Goal: Task Accomplishment & Management: Complete application form

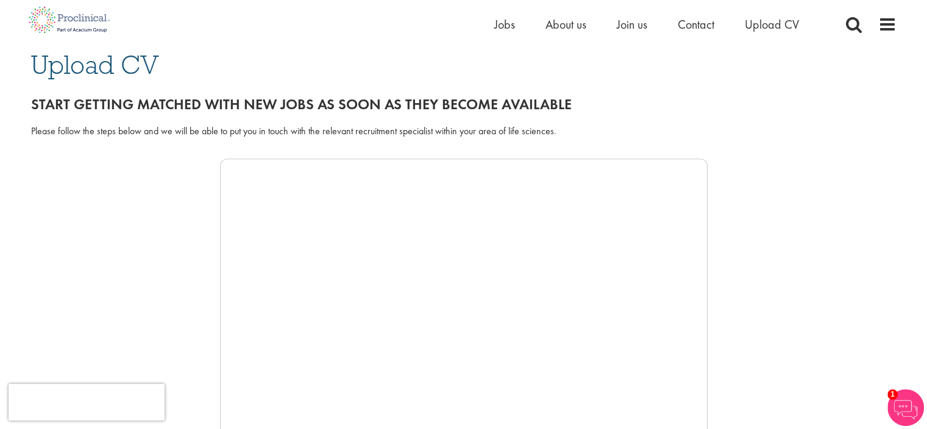
scroll to position [90, 0]
click at [886, 29] on span at bounding box center [887, 24] width 18 height 18
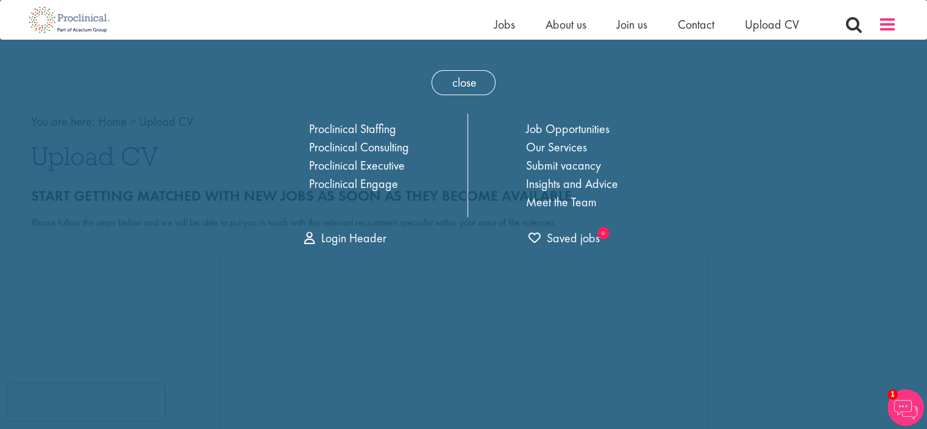
scroll to position [0, 0]
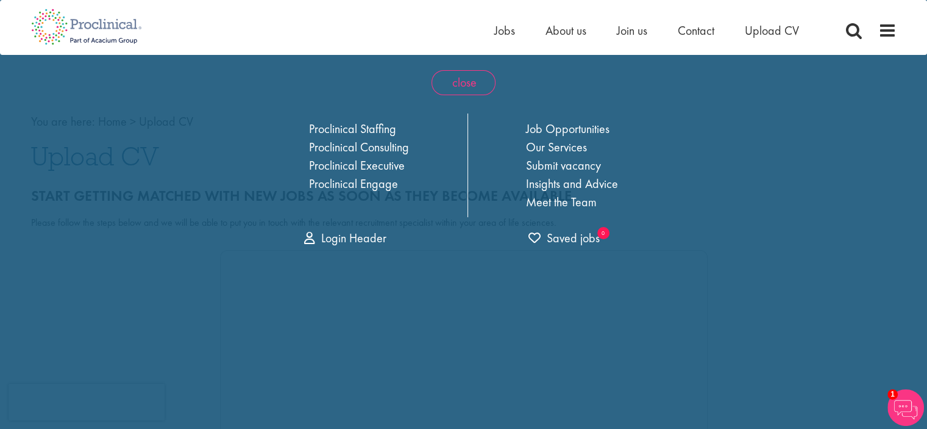
click at [461, 78] on span "close" at bounding box center [464, 82] width 64 height 25
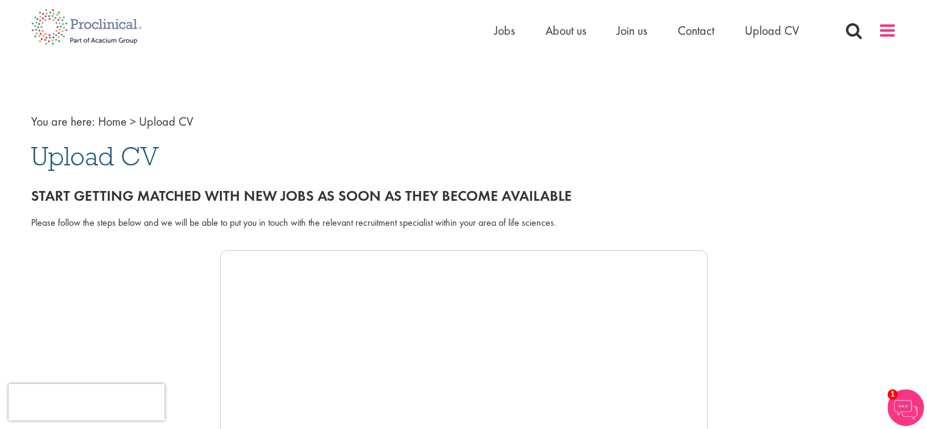
click at [883, 36] on span at bounding box center [887, 30] width 18 height 18
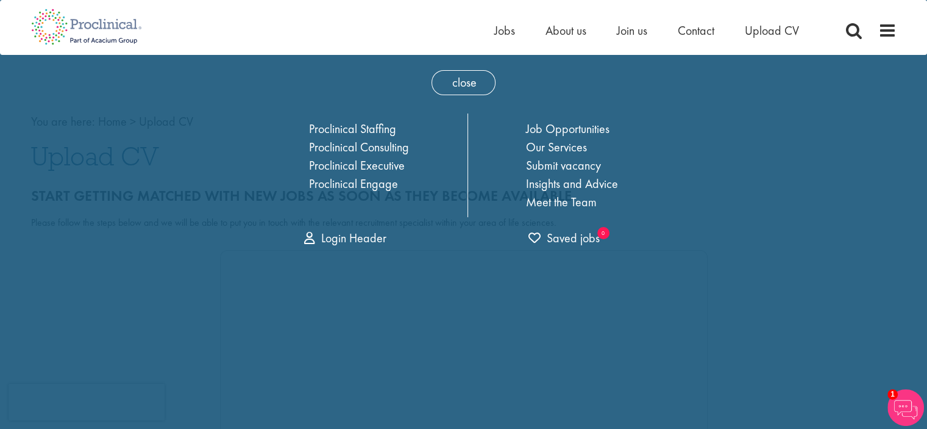
click at [388, 29] on div "Home Jobs About us Join us Contact Upload CV" at bounding box center [459, 23] width 875 height 46
click at [468, 76] on span "close" at bounding box center [464, 82] width 64 height 25
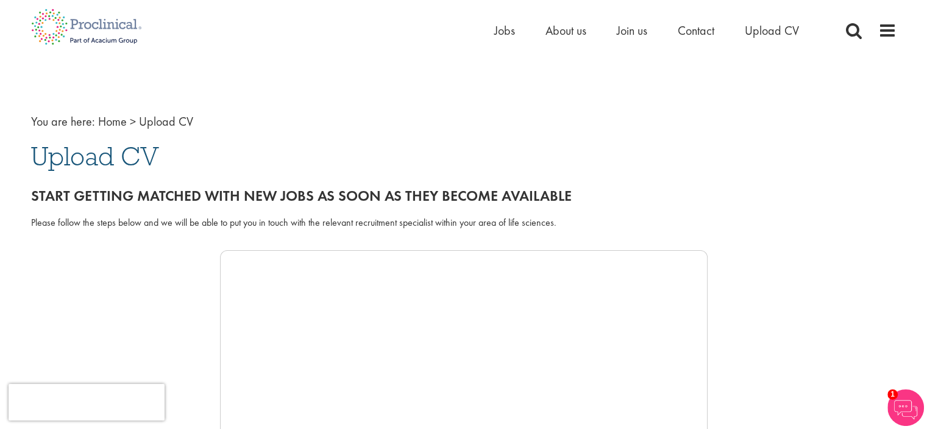
click at [902, 401] on img at bounding box center [906, 407] width 37 height 37
